Goal: Information Seeking & Learning: Learn about a topic

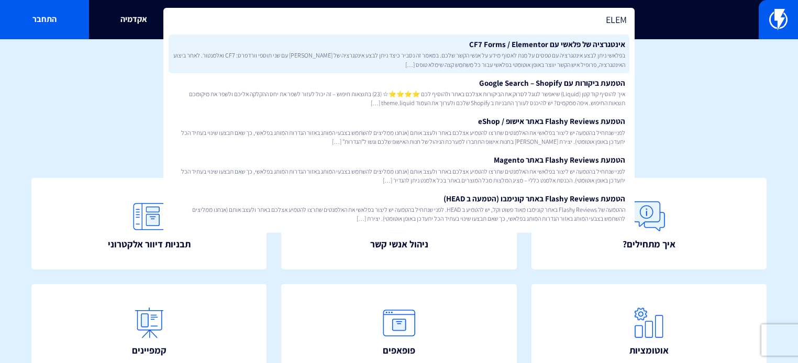
type input "ELEM"
click at [499, 61] on span "בפלאשי ניתן לבצע אינטגרציה עם טפסים על מנת לאסוף מידע על אנשי הקשר שלכם. במאמר …" at bounding box center [399, 60] width 453 height 18
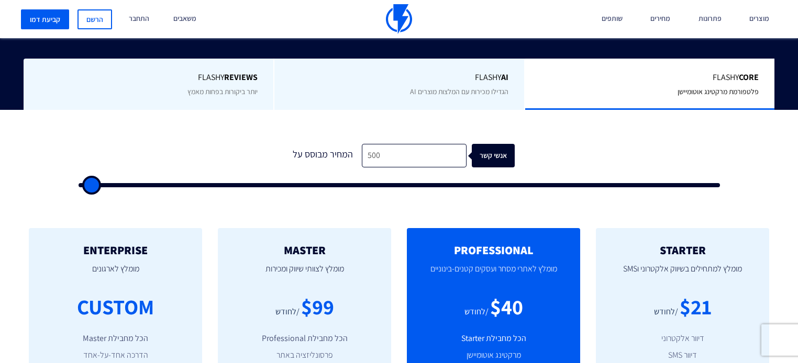
scroll to position [293, 0]
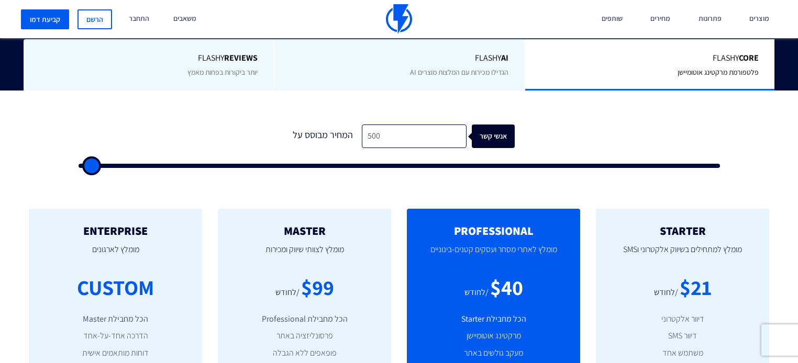
type input "1,000"
type input "1000"
type input "1,500"
type input "1500"
type input "2,000"
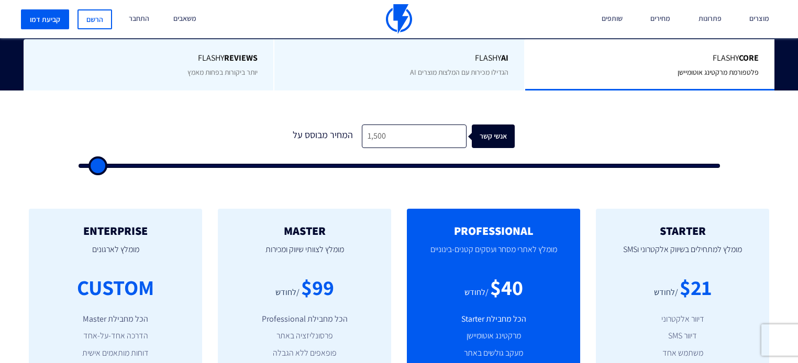
type input "2000"
type input "2,500"
type input "2500"
type input "3,000"
type input "3000"
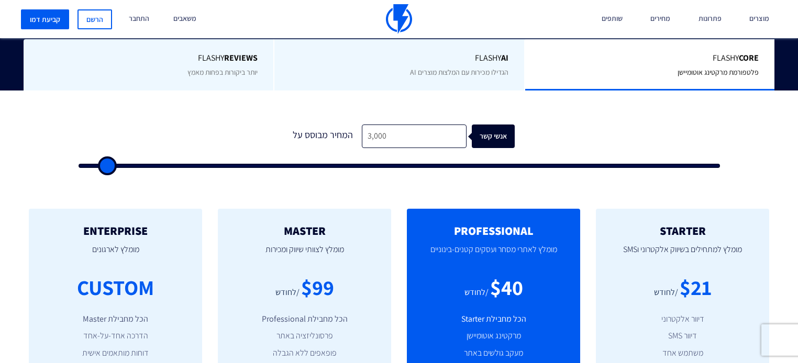
type input "3,500"
type input "3500"
type input "4,000"
type input "4000"
type input "4,500"
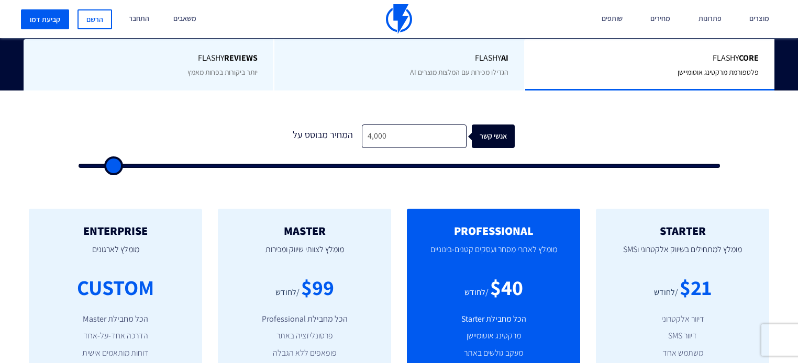
type input "4500"
type input "5,000"
type input "5000"
type input "5,500"
type input "5500"
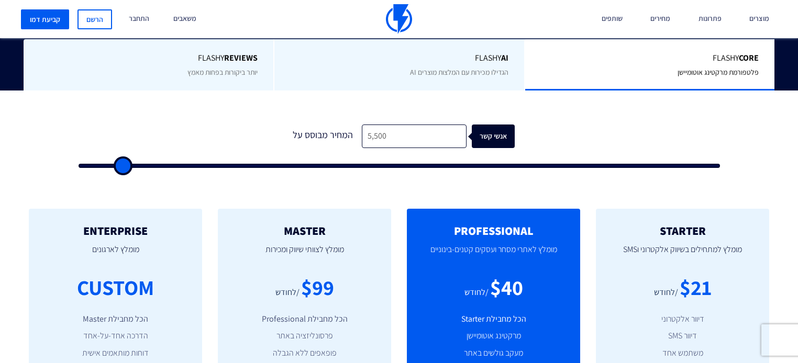
type input "6,500"
type input "6500"
type input "7,000"
type input "7000"
type input "7,500"
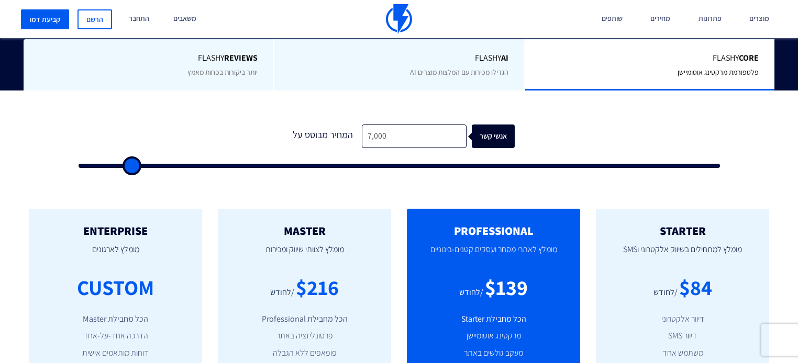
type input "7500"
type input "8,000"
type input "8000"
type input "8,500"
type input "8500"
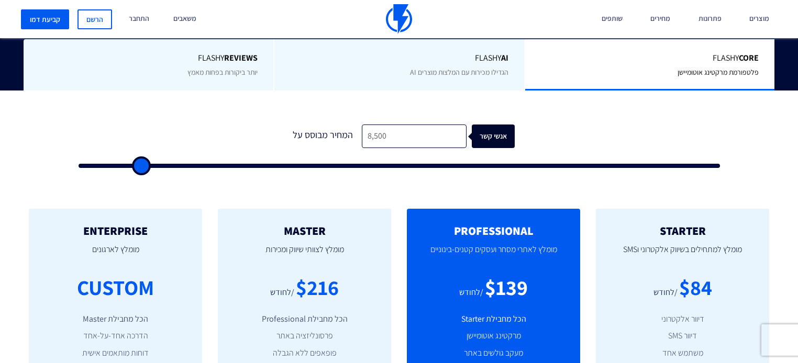
type input "9,000"
type input "9000"
type input "9,500"
type input "9500"
type input "10,000"
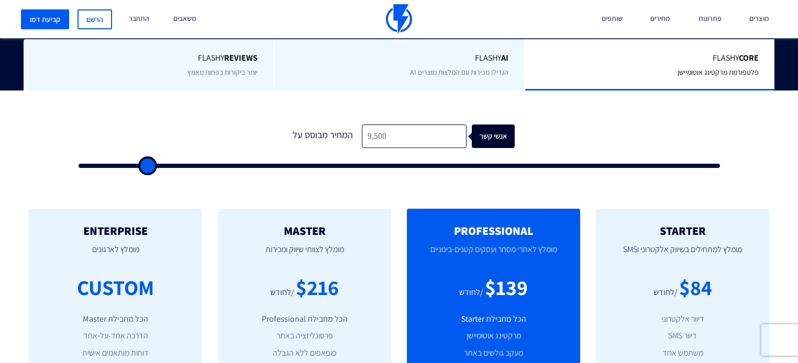
type input "10000"
type input "10,500"
type input "10500"
type input "11,000"
type input "11000"
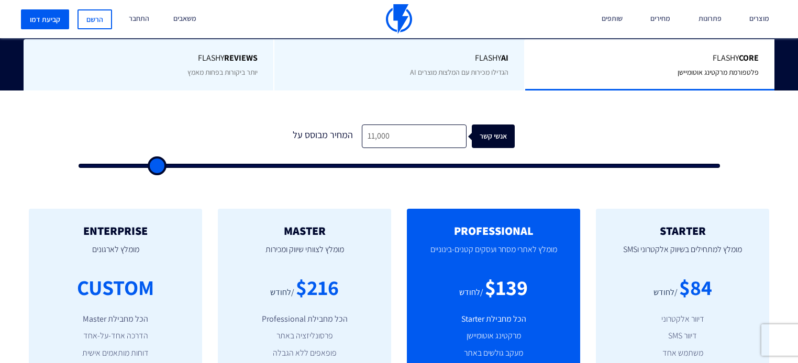
type input "11,500"
type input "11500"
type input "12,000"
type input "12000"
type input "12,500"
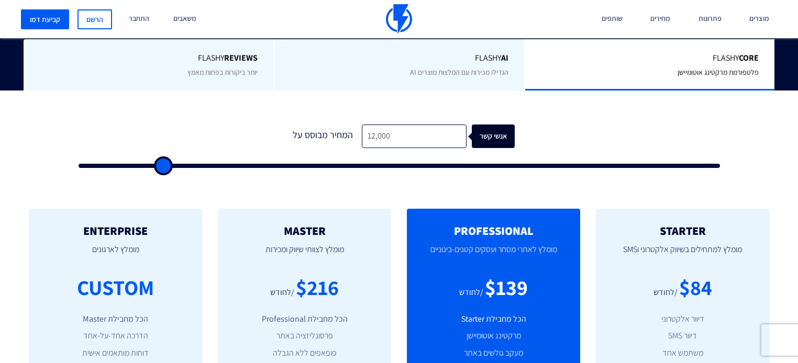
type input "12500"
type input "13,000"
type input "13000"
type input "13,500"
type input "13500"
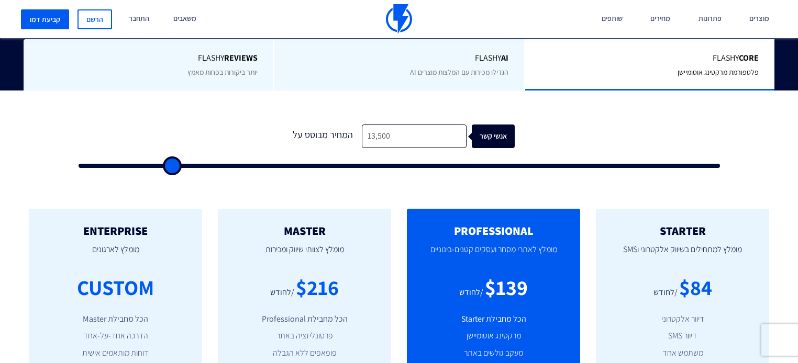
type input "14,000"
type input "14000"
type input "15,000"
type input "15000"
type input "16,000"
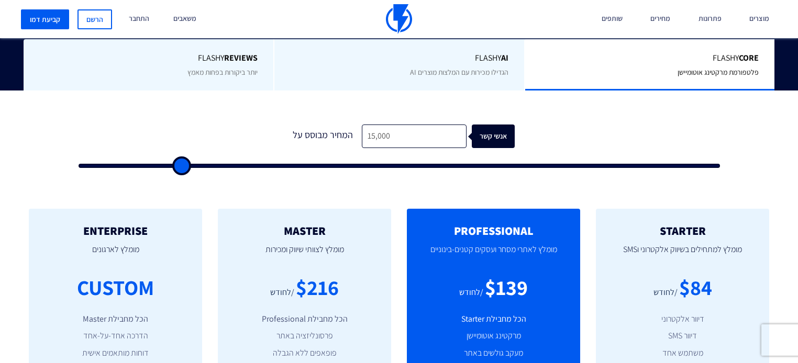
type input "16000"
type input "16,500"
type input "16500"
type input "17,000"
type input "17000"
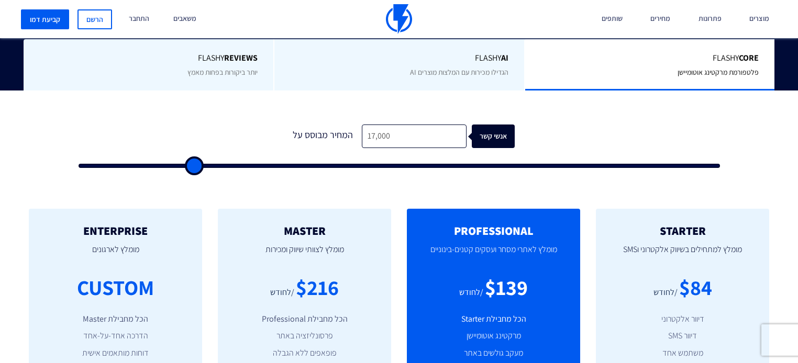
type input "18,500"
type input "18500"
type input "20,500"
type input "20500"
type input "21,000"
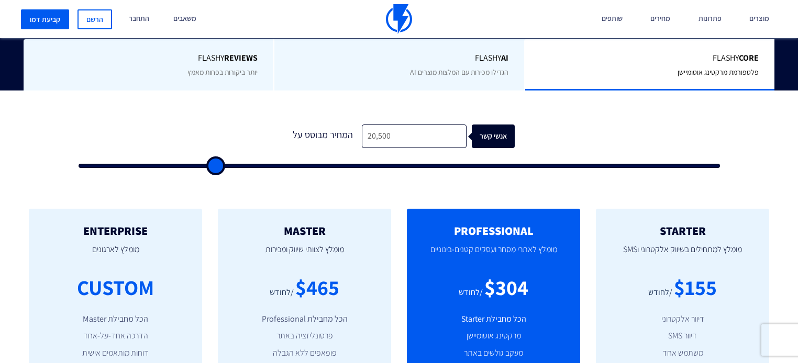
type input "21000"
type input "22,000"
type input "22000"
type input "23,000"
type input "23000"
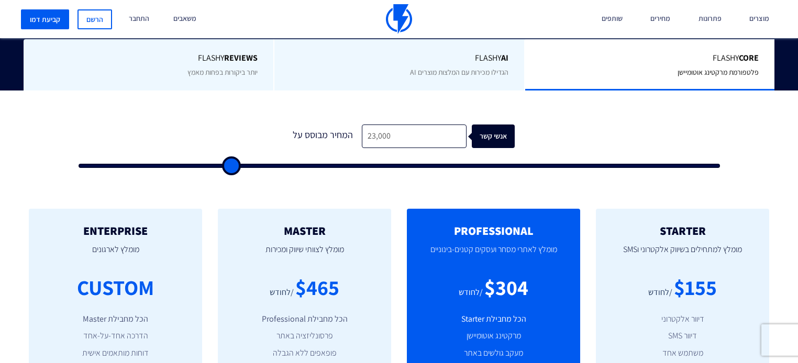
type input "23,500"
type input "23500"
type input "24,500"
type input "24500"
type input "25,000"
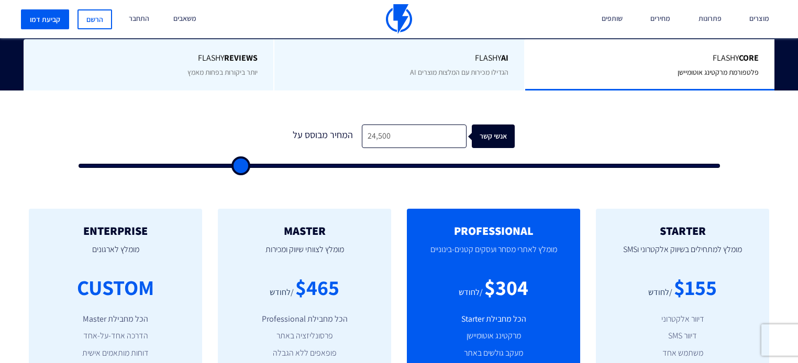
type input "25000"
type input "25,500"
type input "25500"
type input "26,000"
type input "26000"
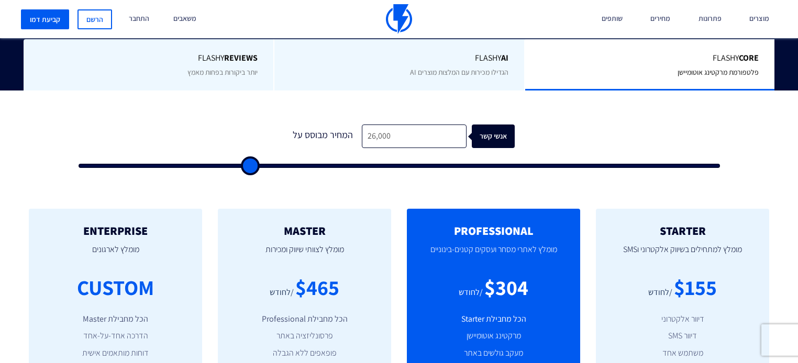
type input "26,500"
type input "26500"
type input "27,000"
type input "27000"
type input "27,500"
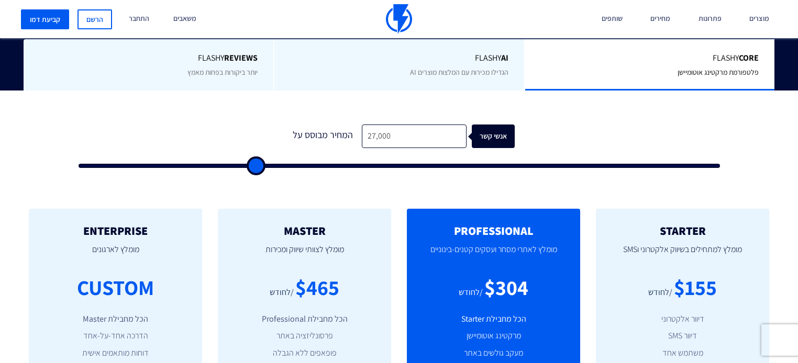
type input "27500"
type input "28,000"
type input "28000"
type input "28,500"
type input "28500"
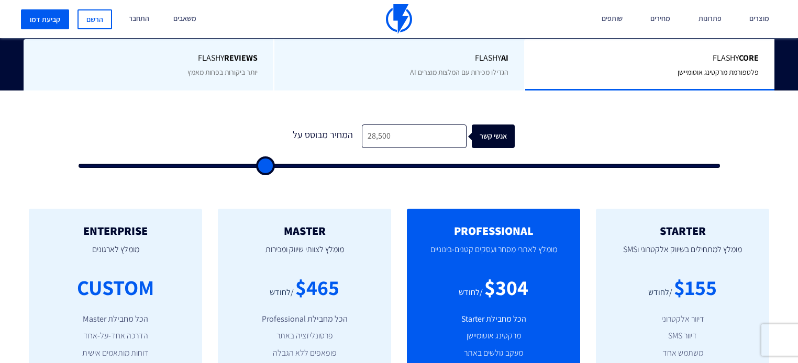
type input "29,000"
type input "29000"
type input "30,500"
type input "30500"
type input "31,500"
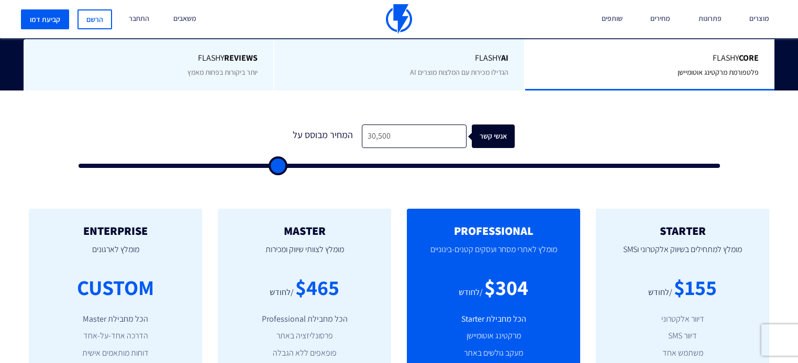
type input "31500"
type input "32,500"
type input "32500"
type input "33,000"
type input "33000"
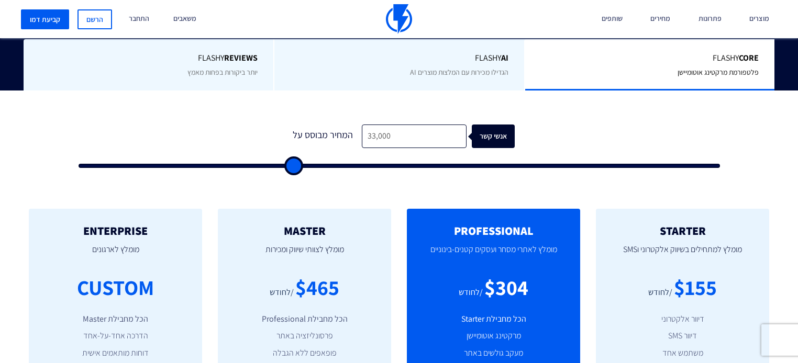
type input "34,000"
type input "34000"
type input "34,500"
type input "34500"
type input "35,500"
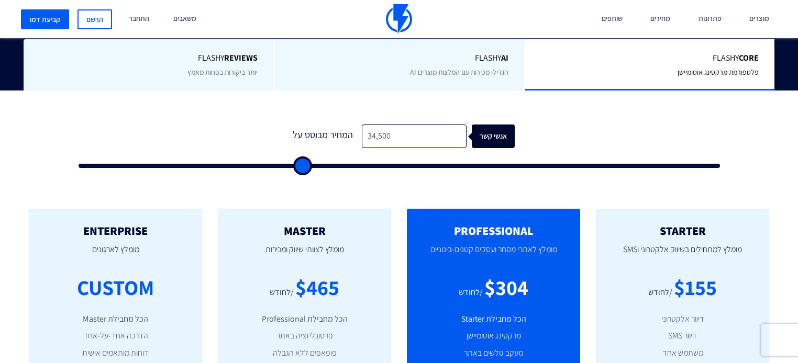
type input "35500"
type input "36,500"
type input "36500"
type input "38,500"
type input "38500"
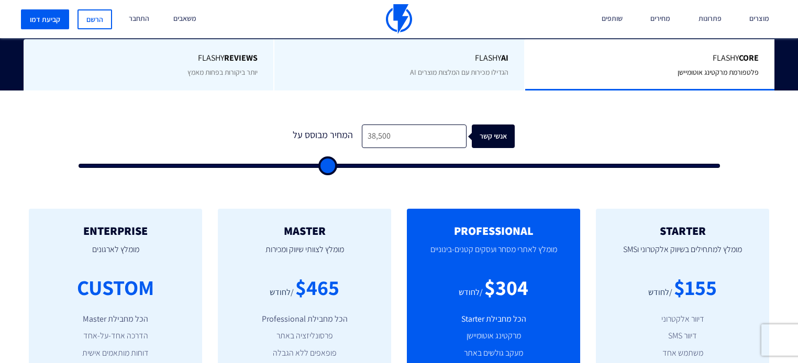
type input "40,000"
type input "40000"
type input "42,500"
type input "42500"
type input "45,000"
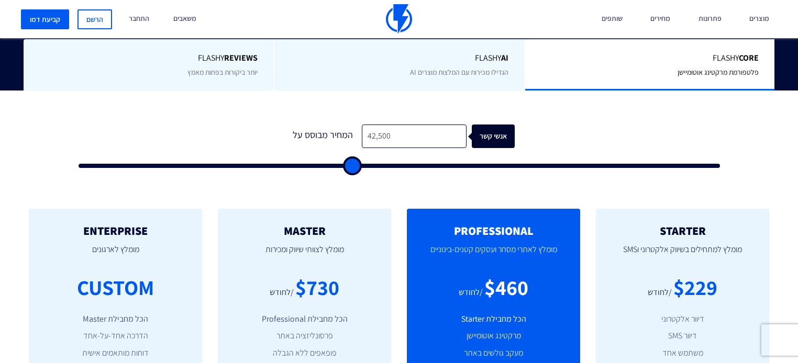
type input "45000"
type input "46,500"
type input "46500"
type input "51,500"
type input "51500"
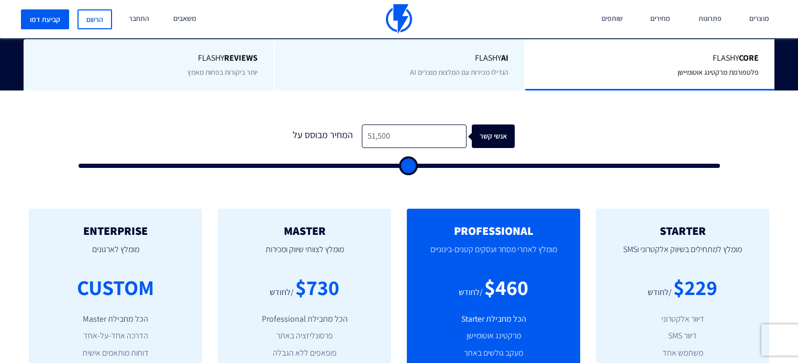
type input "54,500"
type input "54500"
type input "58,000"
type input "58000"
type input "61,000"
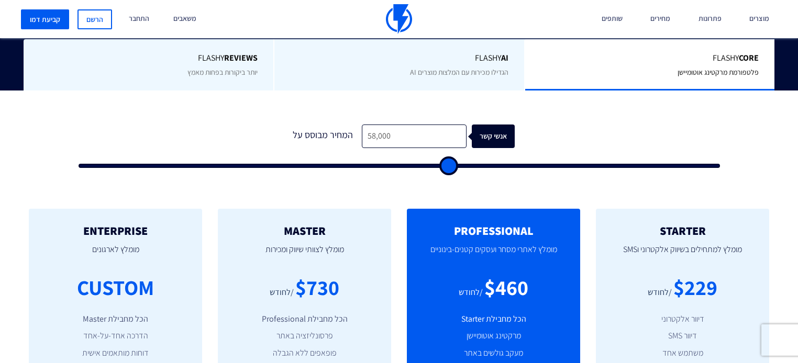
type input "61000"
type input "65,000"
type input "65000"
type input "68,500"
type input "68500"
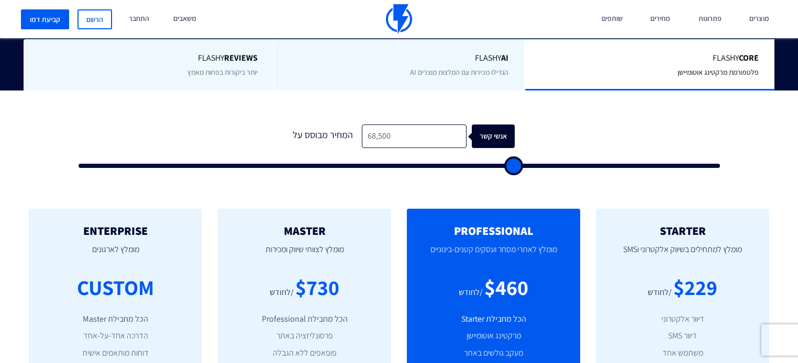
type input "72,500"
type input "72500"
type input "75,000"
type input "75000"
type input "79,000"
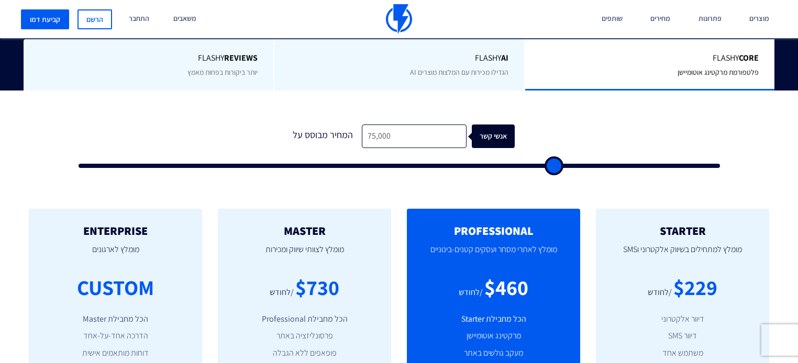
type input "79000"
type input "83,000"
type input "83000"
type input "86,500"
type input "86500"
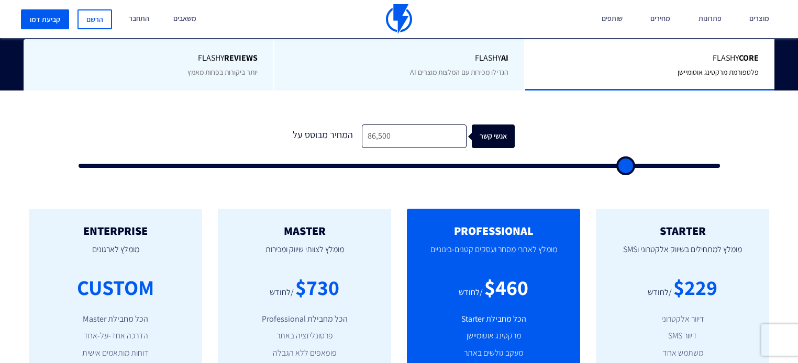
type input "89,500"
type input "89500"
type input "94,000"
type input "94000"
type input "96,500"
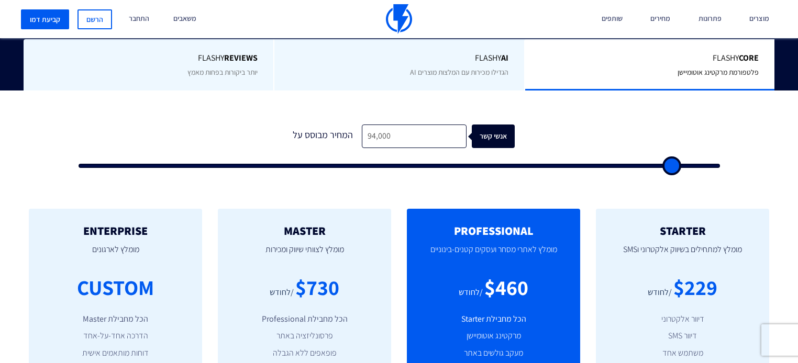
type input "96500"
type input "100,000"
type input "100000"
type input "99,500"
type input "99500"
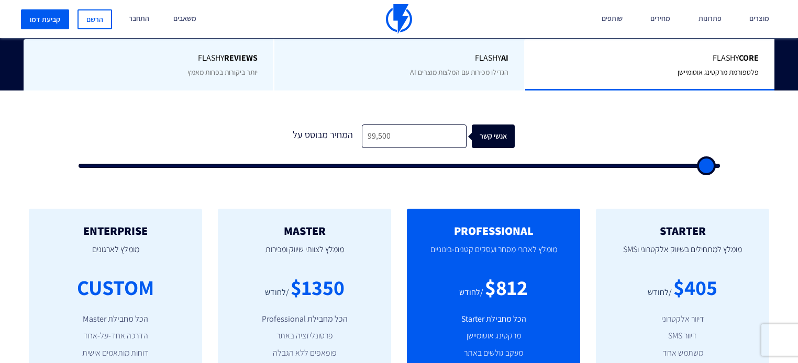
type input "98,000"
type input "98000"
type input "97,000"
type input "97000"
type input "96,000"
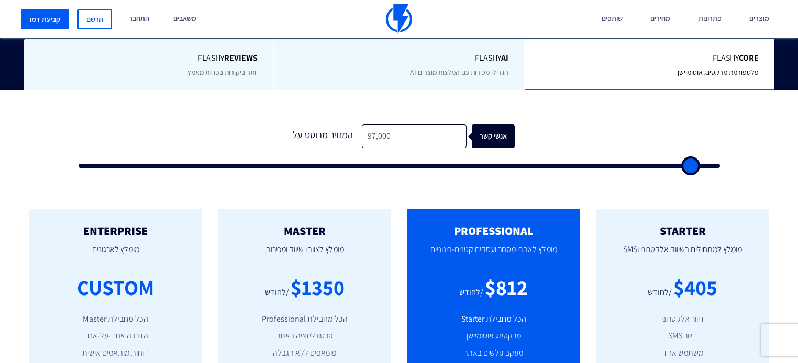
type input "96000"
type input "95,500"
type input "95500"
type input "95,000"
type input "95000"
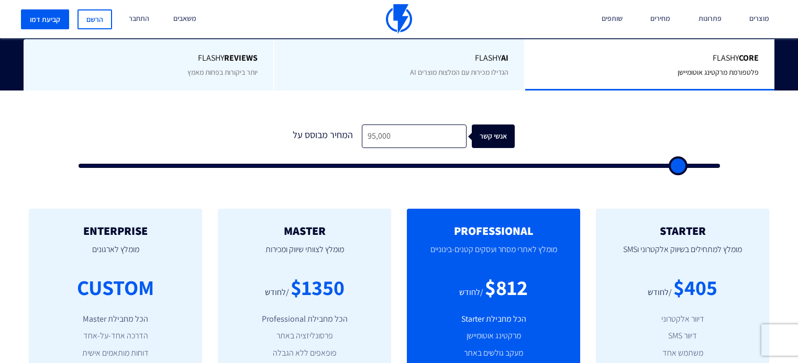
type input "94,500"
type input "94500"
type input "94,000"
type input "94000"
type input "93,500"
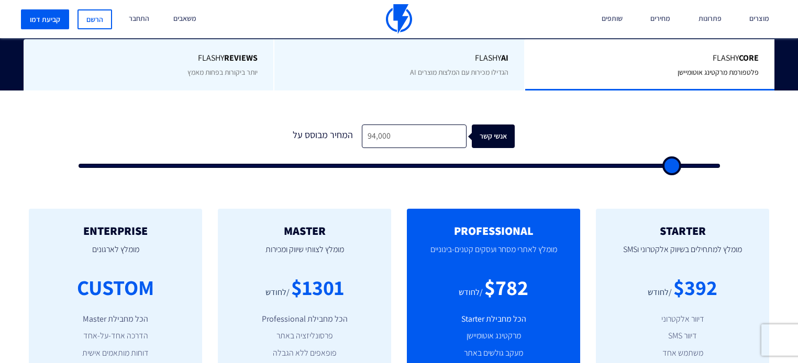
type input "93500"
type input "92,500"
type input "92500"
type input "91,500"
type input "91500"
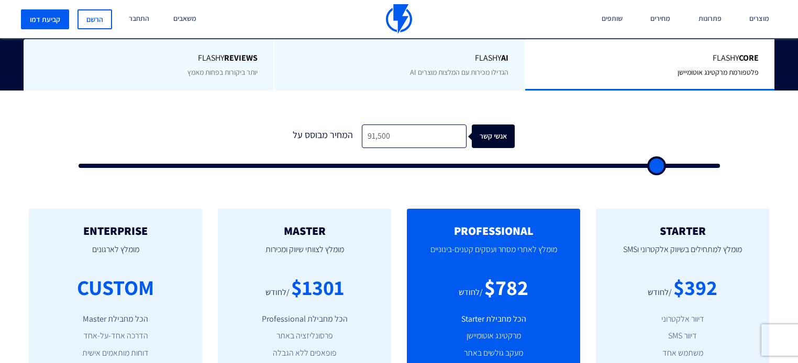
type input "90,500"
type input "90500"
type input "89,000"
type input "89000"
type input "87,500"
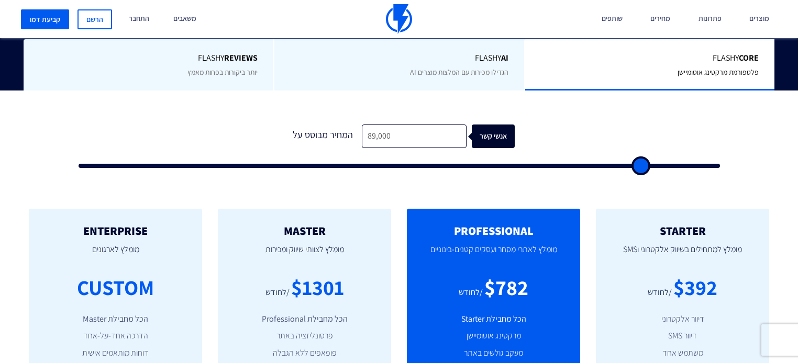
type input "87500"
type input "85,000"
type input "85000"
type input "83,000"
type input "83000"
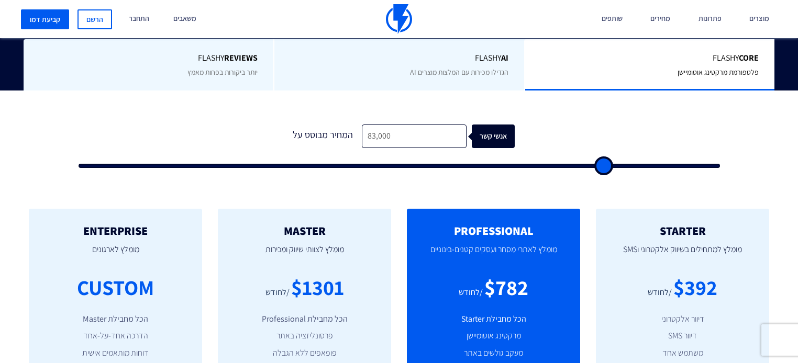
type input "79,000"
type input "79000"
type input "75,500"
type input "75500"
type input "72,000"
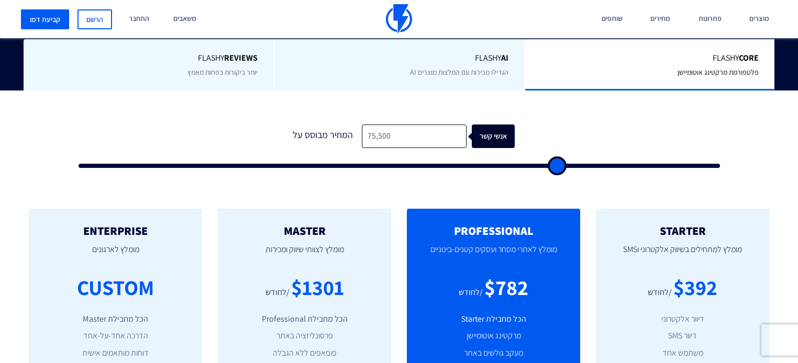
type input "72000"
type input "67,000"
type input "67000"
type input "62,000"
type input "62000"
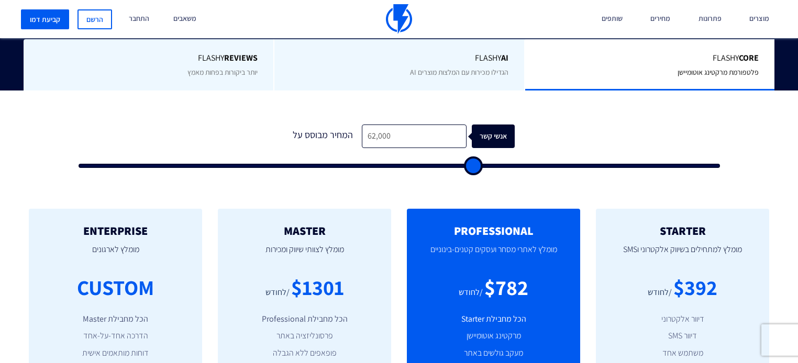
type input "57,000"
type input "57000"
type input "51,000"
type input "51000"
type input "45,500"
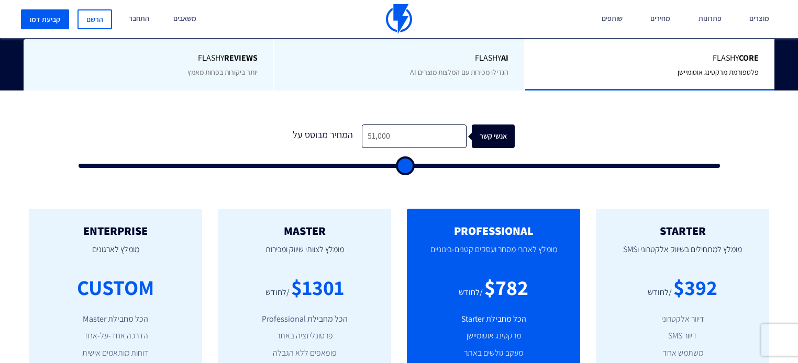
type input "45500"
type input "40,500"
type input "40500"
type input "35,500"
type input "35500"
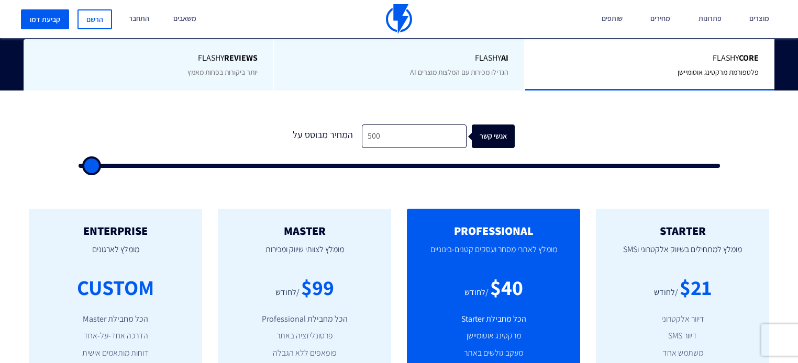
drag, startPoint x: 90, startPoint y: 146, endPoint x: -151, endPoint y: 130, distance: 241.4
click at [79, 164] on input "range" at bounding box center [400, 166] width 642 height 4
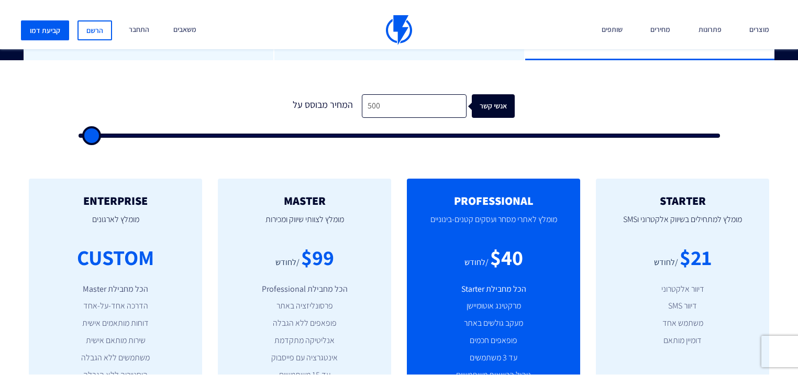
scroll to position [335, 0]
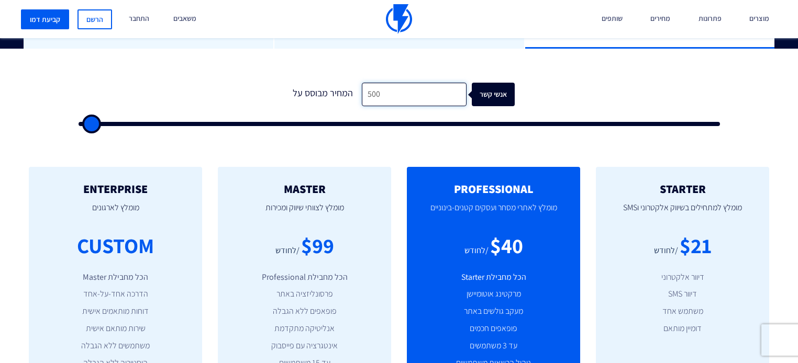
drag, startPoint x: 380, startPoint y: 69, endPoint x: 325, endPoint y: 70, distance: 54.5
click at [325, 83] on div "המחיר מבוסס על 500 אנשי קשר" at bounding box center [398, 95] width 231 height 24
drag, startPoint x: 451, startPoint y: 72, endPoint x: 235, endPoint y: 86, distance: 216.8
click at [235, 86] on form "1 המחיר מבוסס על 1,250 אנשי קשר" at bounding box center [400, 104] width 642 height 43
click at [524, 123] on div "1 המחיר מבוסס על 1,250 אנשי קשר" at bounding box center [399, 102] width 663 height 90
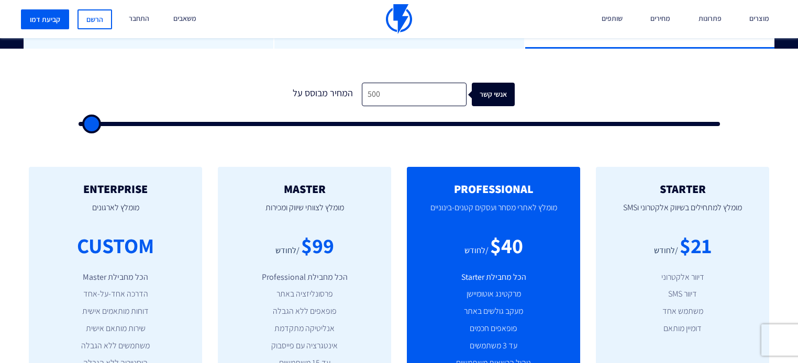
drag, startPoint x: 103, startPoint y: 104, endPoint x: 64, endPoint y: 108, distance: 39.6
click at [79, 122] on input "range" at bounding box center [400, 124] width 642 height 4
